Goal: Book appointment/travel/reservation

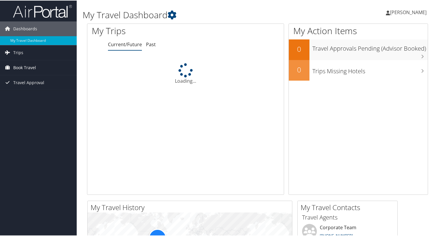
click at [27, 67] on span "Book Travel" at bounding box center [24, 67] width 23 height 15
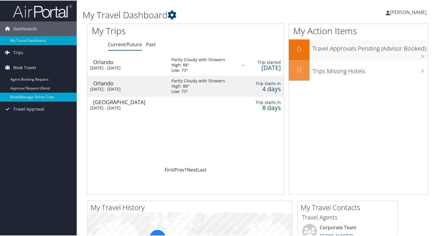
click at [32, 96] on link "Book/Manage Online Trips" at bounding box center [38, 96] width 77 height 9
